Goal: Navigation & Orientation: Find specific page/section

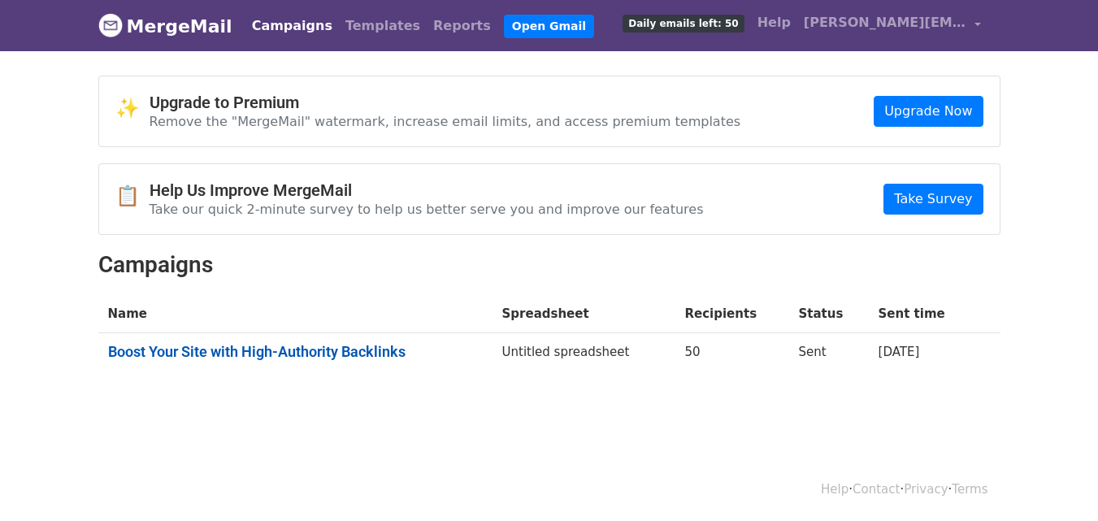
click at [356, 346] on link "Boost Your Site with High-Authority Backlinks" at bounding box center [295, 352] width 375 height 18
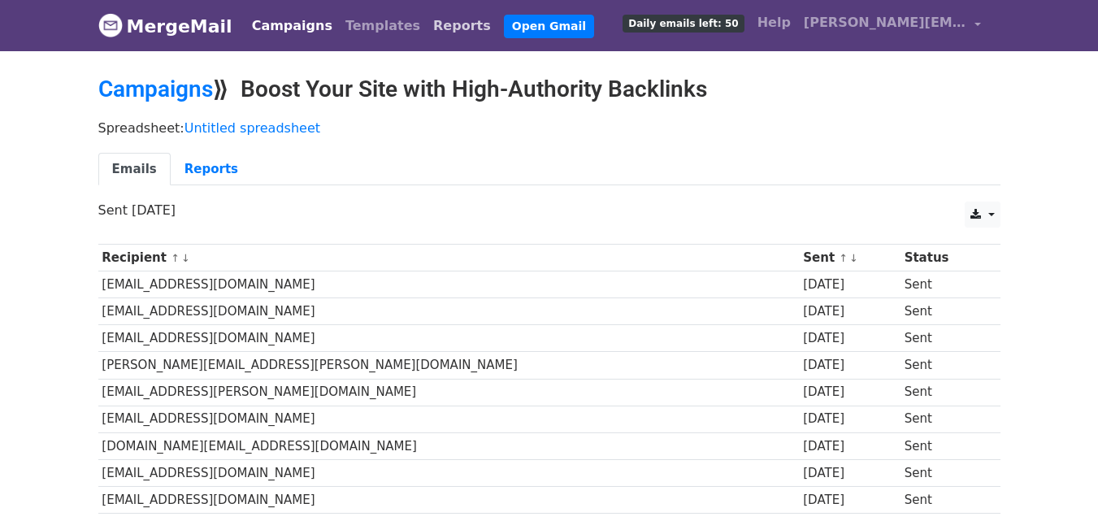
click at [427, 30] on link "Reports" at bounding box center [462, 26] width 71 height 32
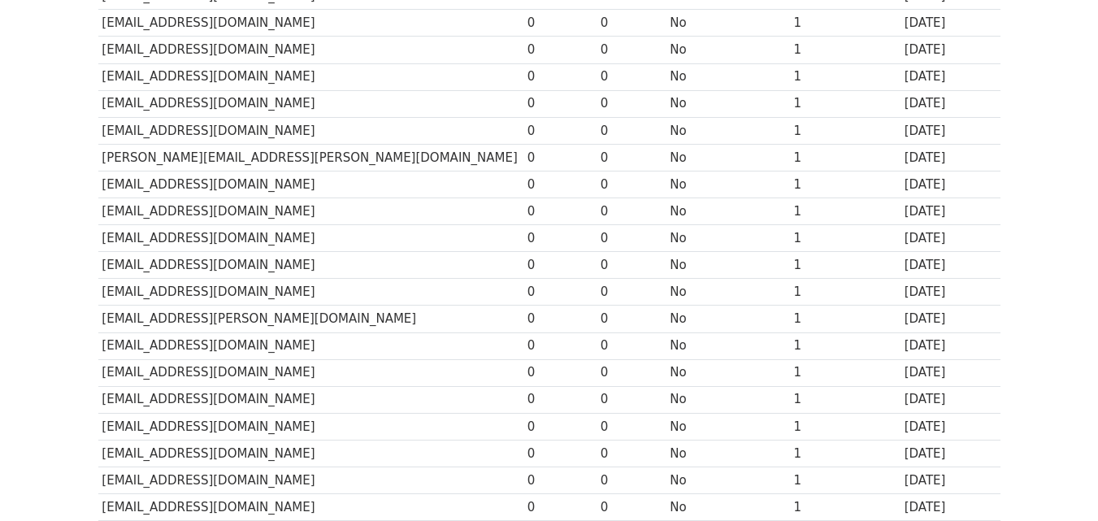
scroll to position [81, 0]
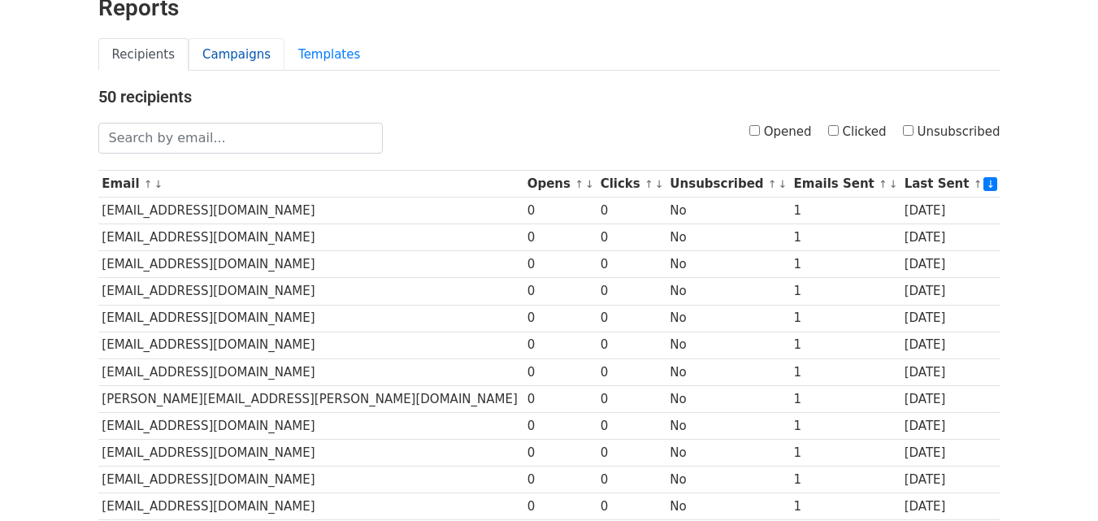
click at [255, 54] on link "Campaigns" at bounding box center [236, 54] width 96 height 33
